Goal: Download file/media

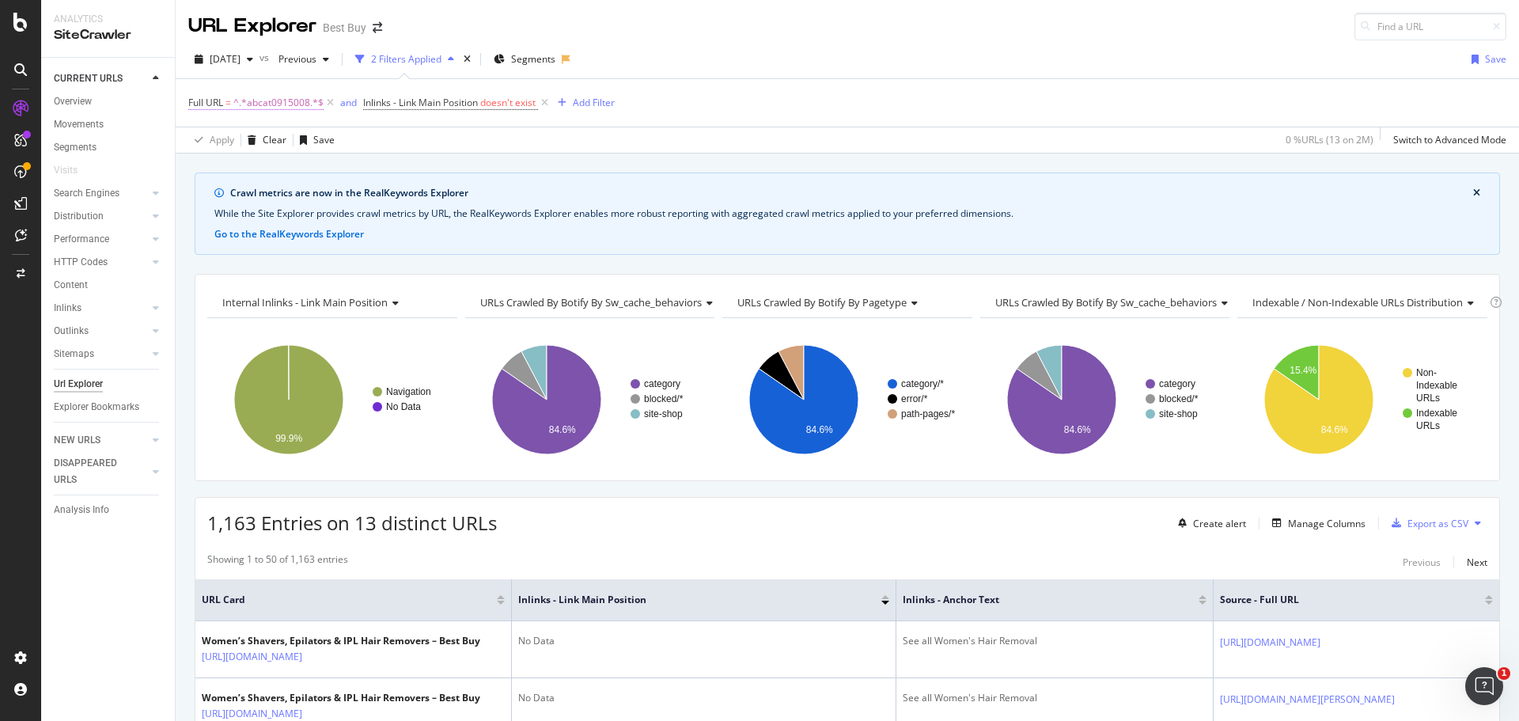
click at [283, 106] on span "^.*abcat0915008.*$" at bounding box center [278, 103] width 90 height 22
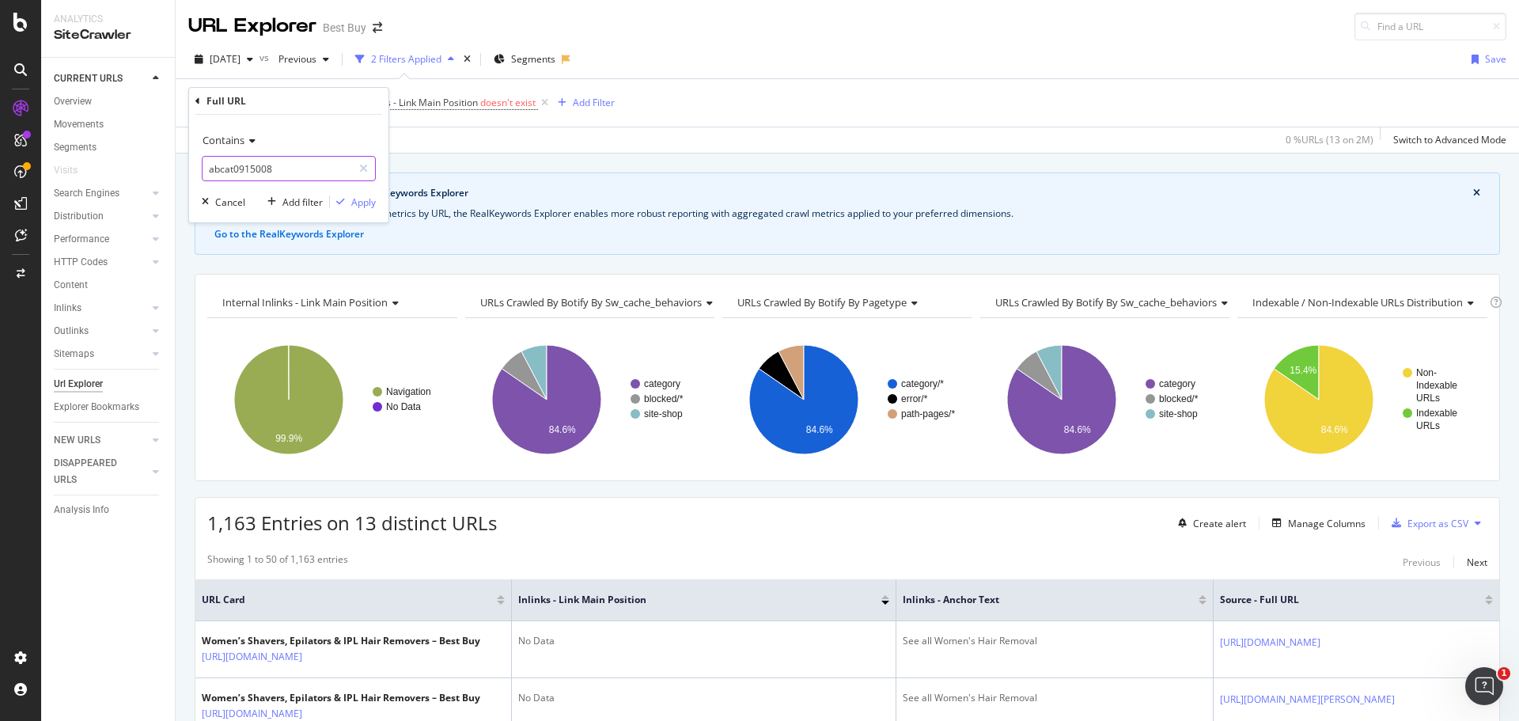
click at [251, 177] on input "abcat0915008" at bounding box center [278, 168] width 150 height 25
click at [251, 176] on input "abcat0915008" at bounding box center [278, 168] width 150 height 25
paste input "7"
type input "abcat0915007"
click at [358, 203] on div "Apply" at bounding box center [363, 201] width 25 height 13
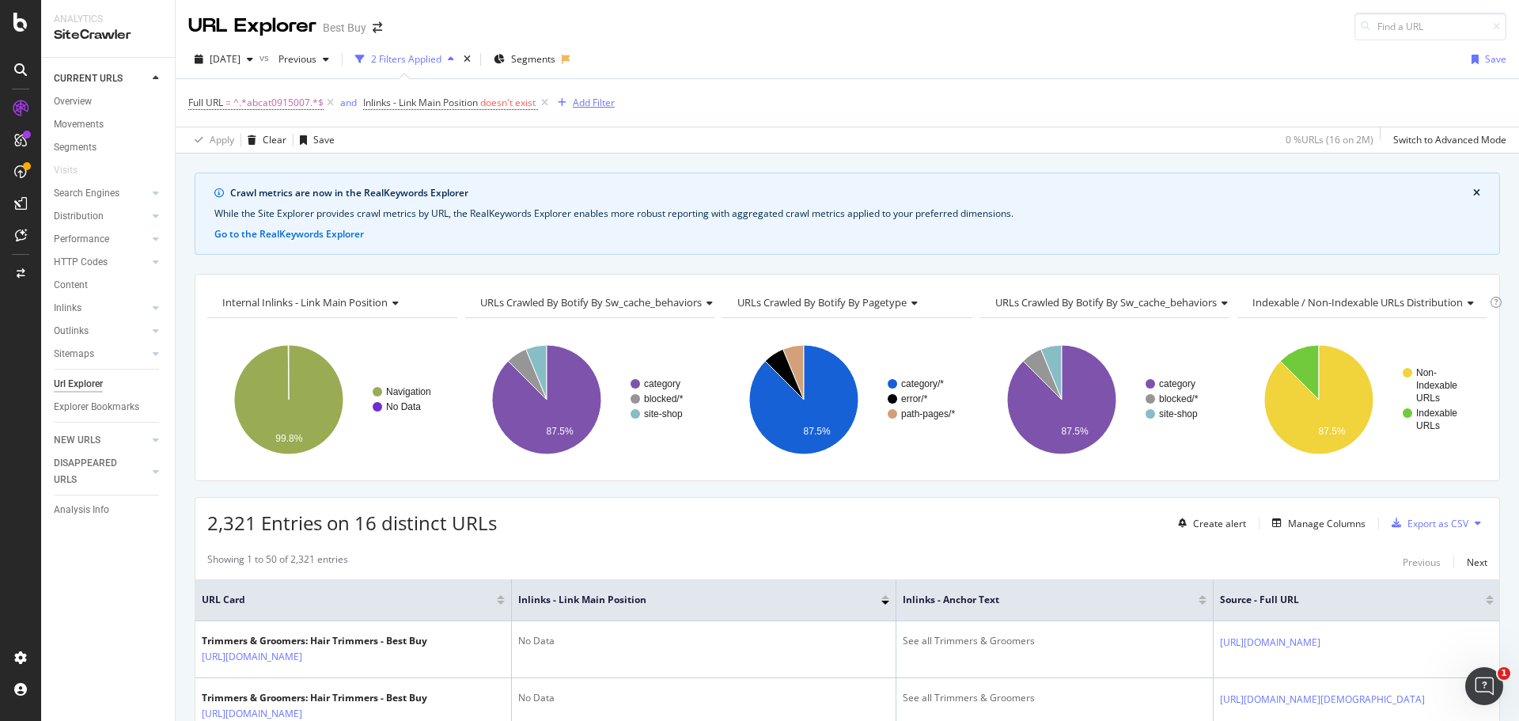
click at [582, 102] on div "Add Filter" at bounding box center [594, 102] width 42 height 13
click at [922, 130] on div "Apply Clear Save 0 % URLs ( 16 on 2M ) Switch to Advanced Mode" at bounding box center [847, 140] width 1343 height 26
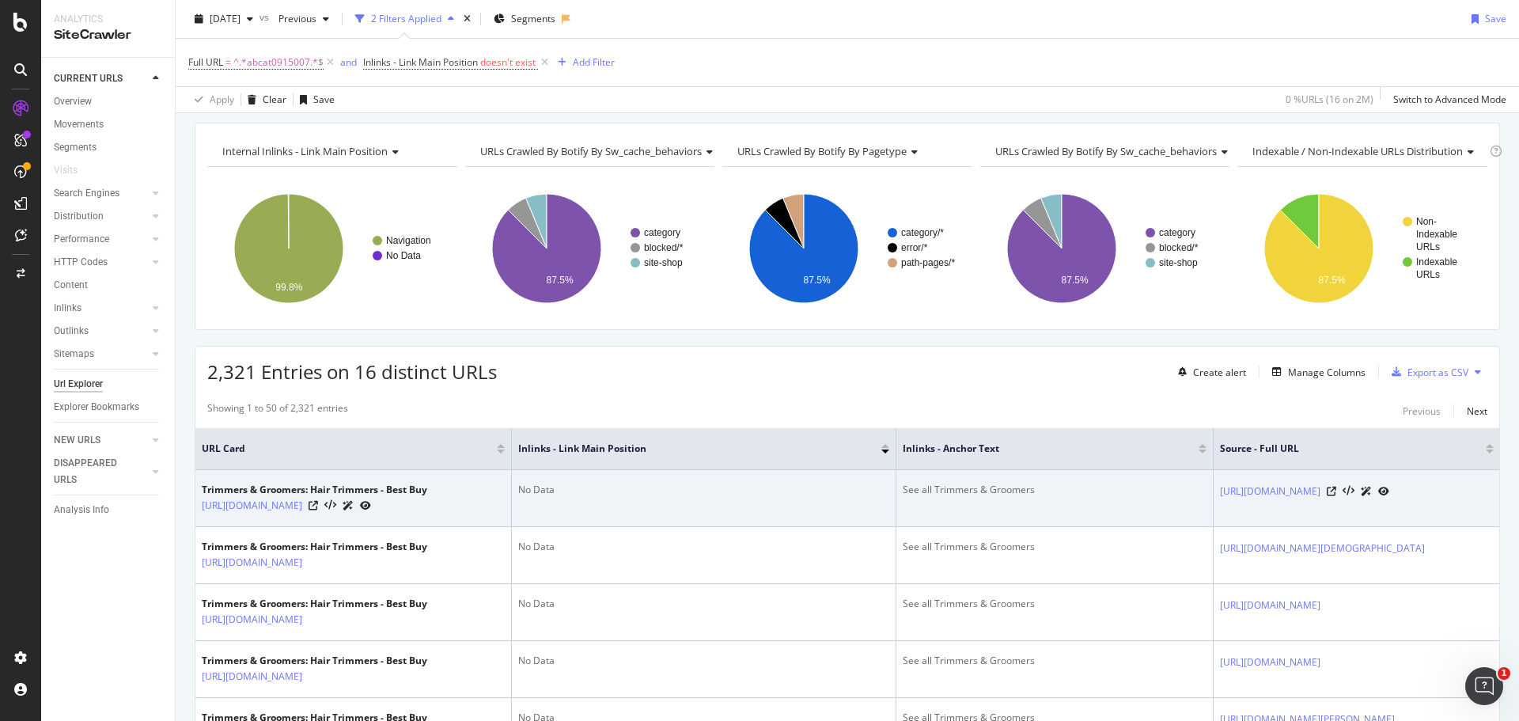
scroll to position [316, 0]
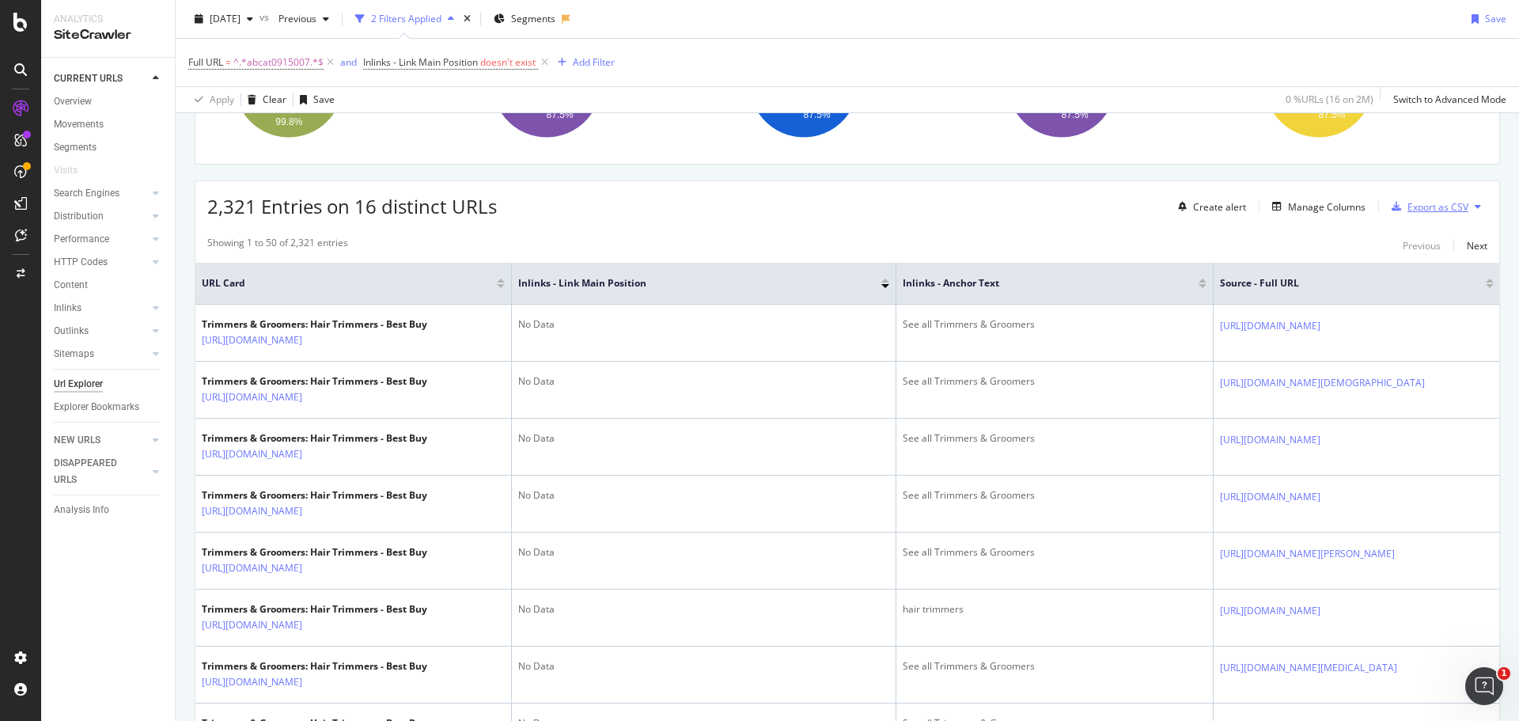
click at [1417, 207] on div "Export as CSV" at bounding box center [1438, 206] width 61 height 13
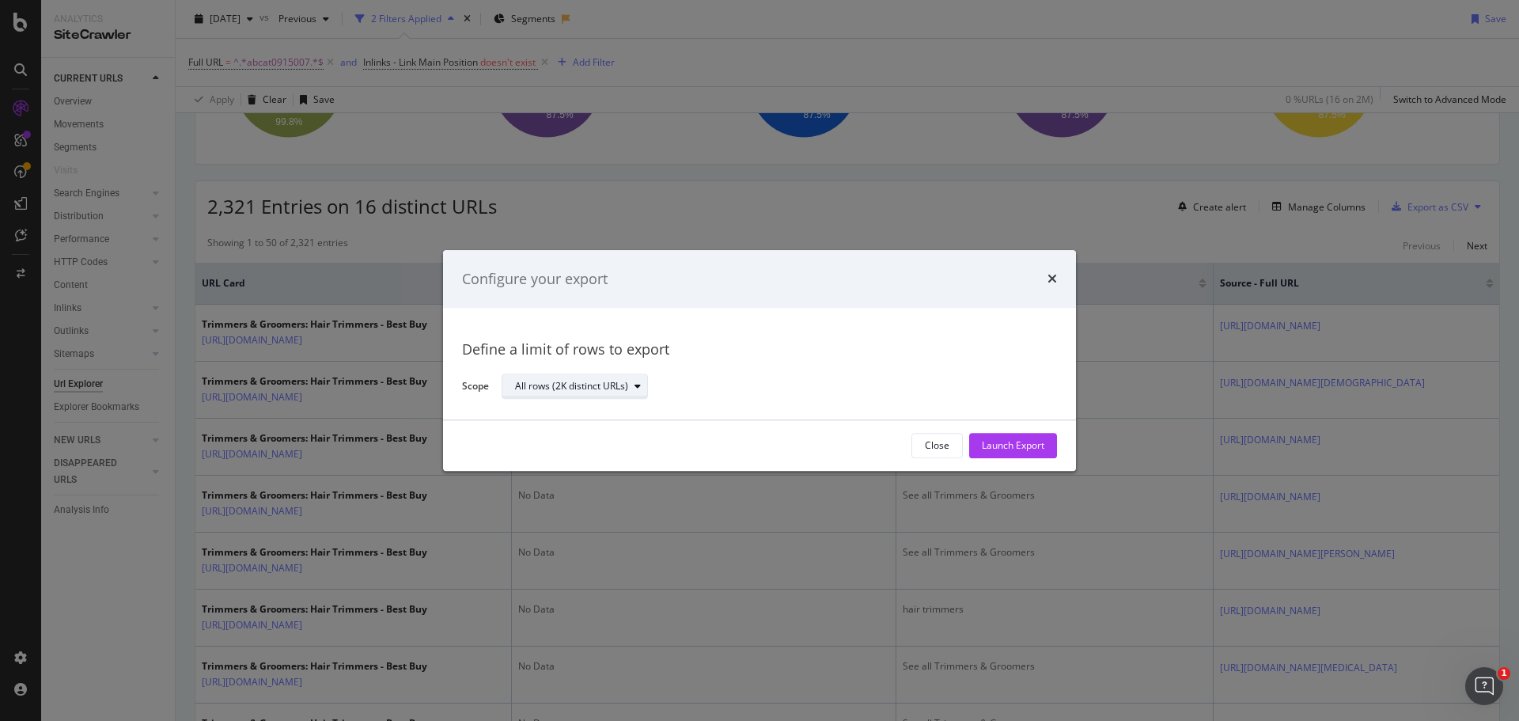
click at [536, 377] on div "All rows (2K distinct URLs)" at bounding box center [581, 387] width 132 height 22
click at [535, 384] on div "All rows (2K distinct URLs)" at bounding box center [571, 386] width 113 height 9
click at [1006, 441] on div "Launch Export" at bounding box center [1013, 445] width 63 height 13
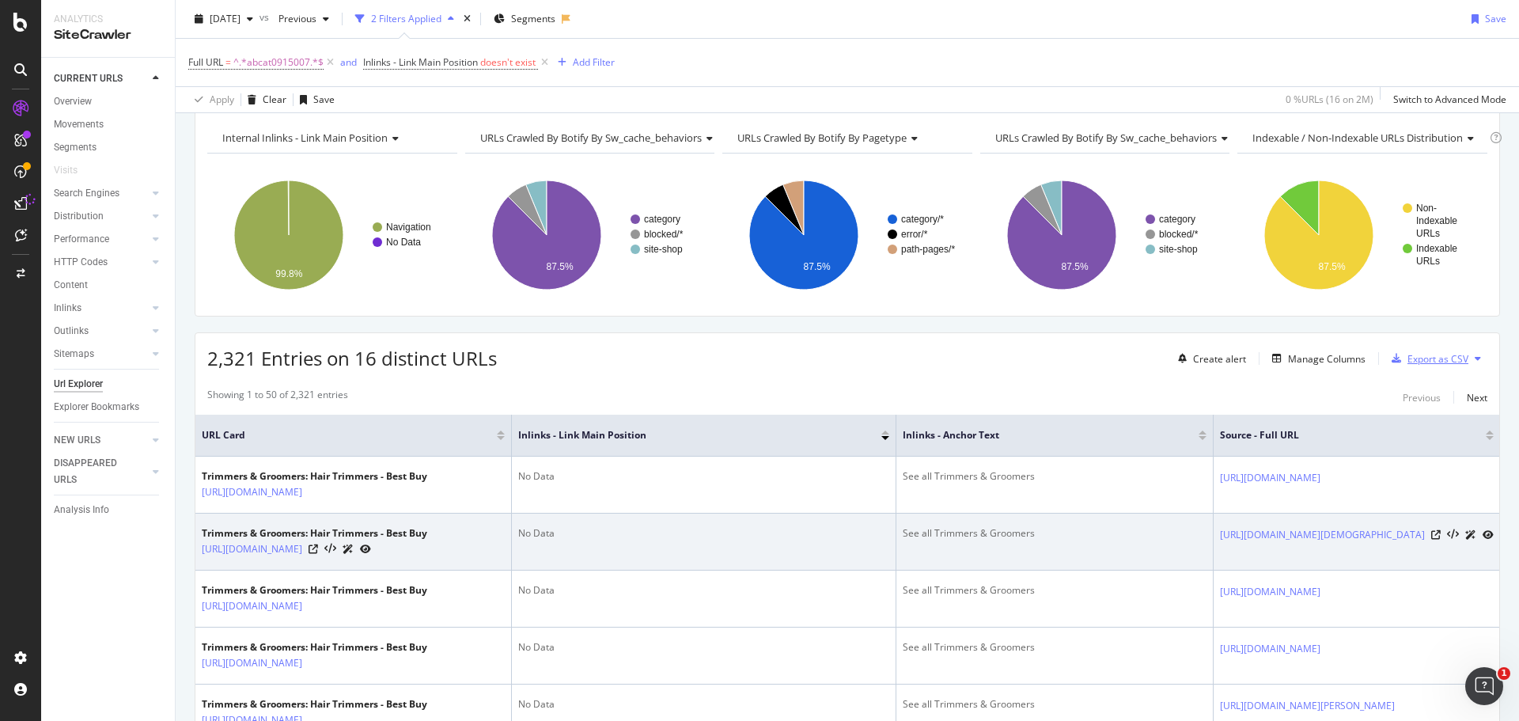
scroll to position [158, 0]
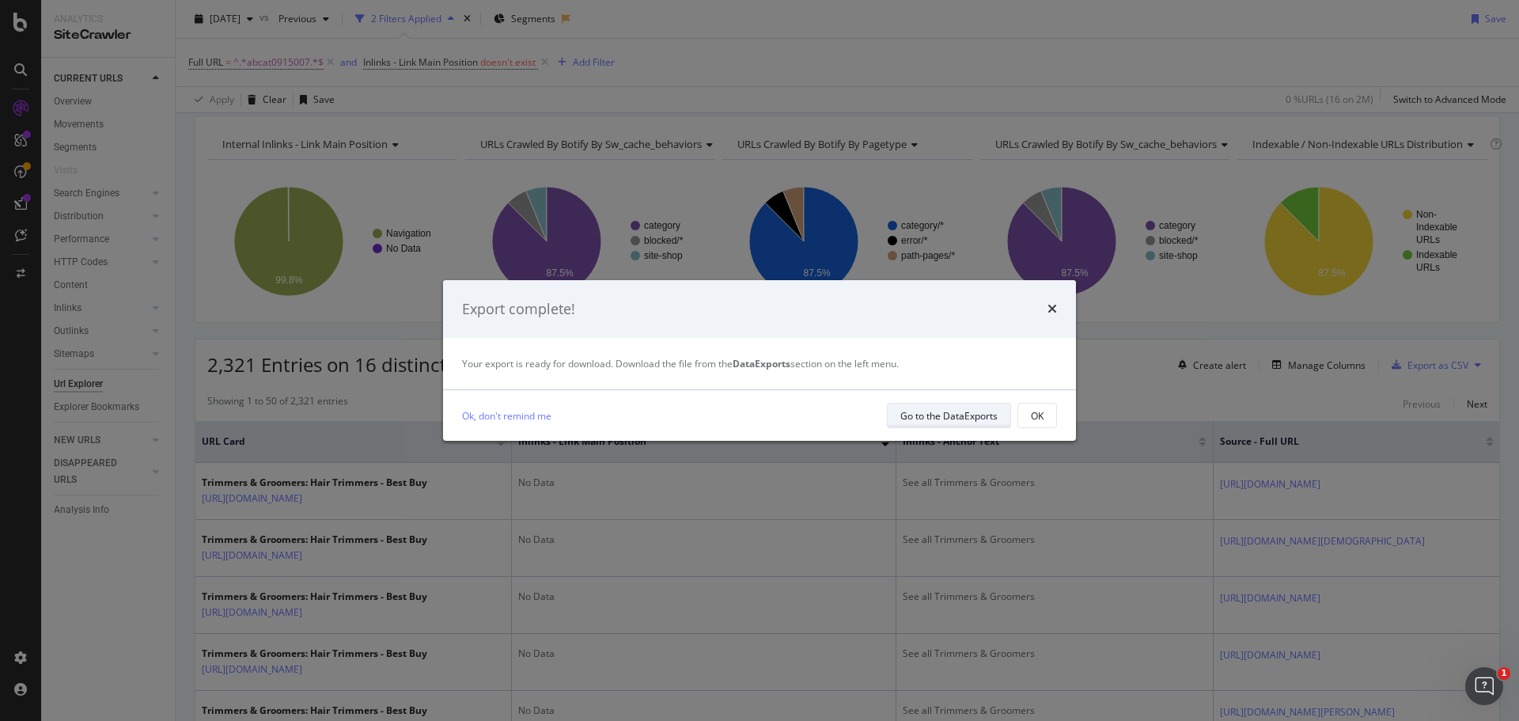
click at [945, 417] on div "Go to the DataExports" at bounding box center [948, 415] width 97 height 13
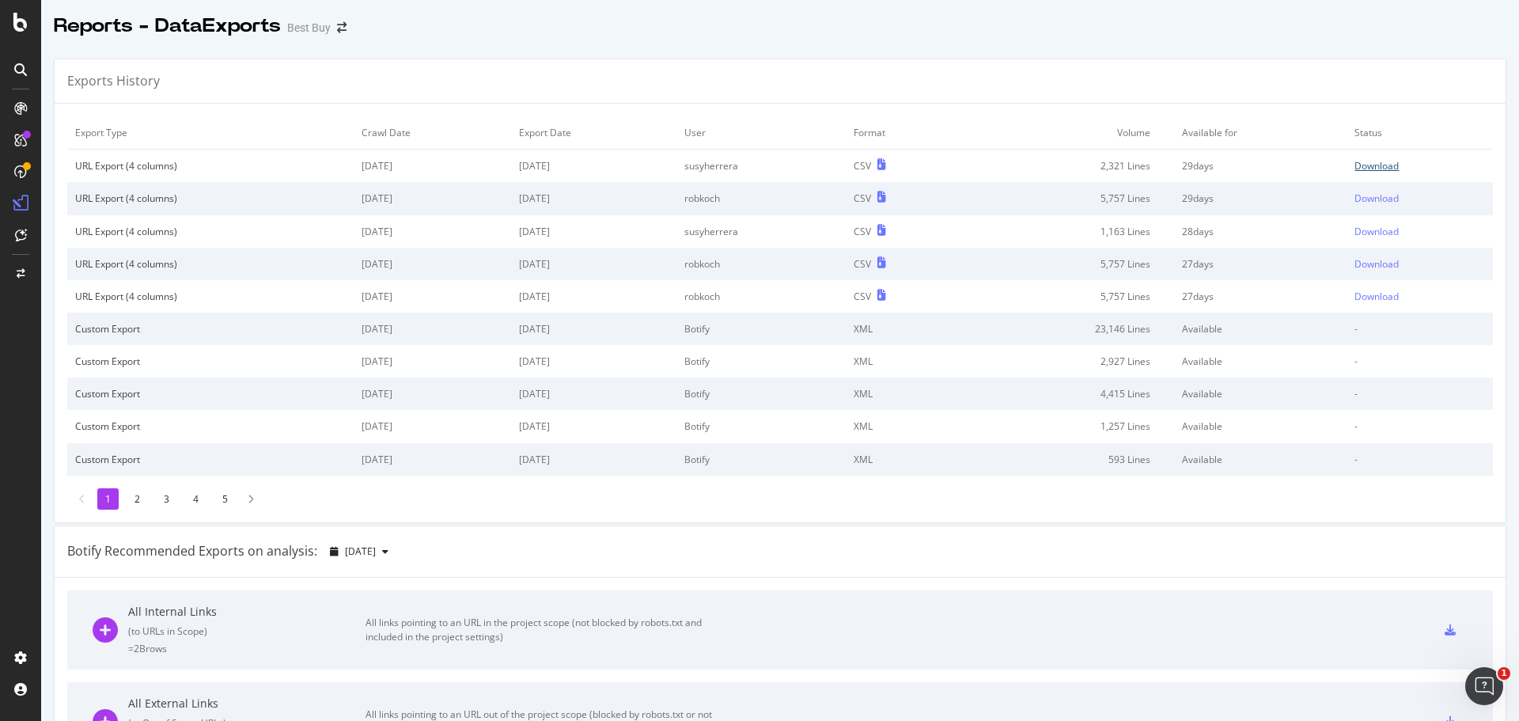
click at [1355, 161] on div "Download" at bounding box center [1377, 165] width 44 height 13
